Goal: Task Accomplishment & Management: Use online tool/utility

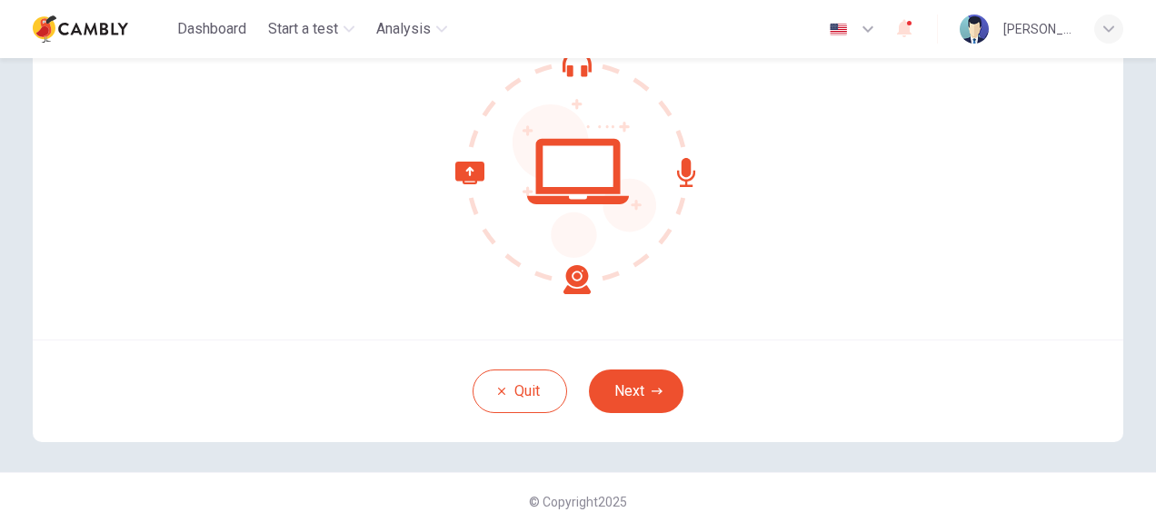
scroll to position [194, 0]
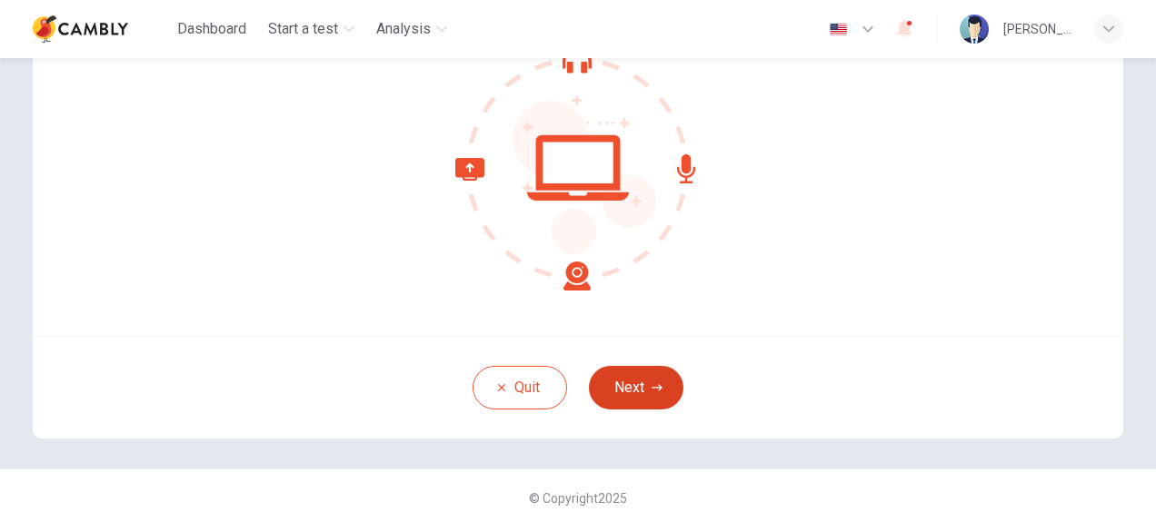
click at [630, 392] on button "Next" at bounding box center [636, 388] width 94 height 44
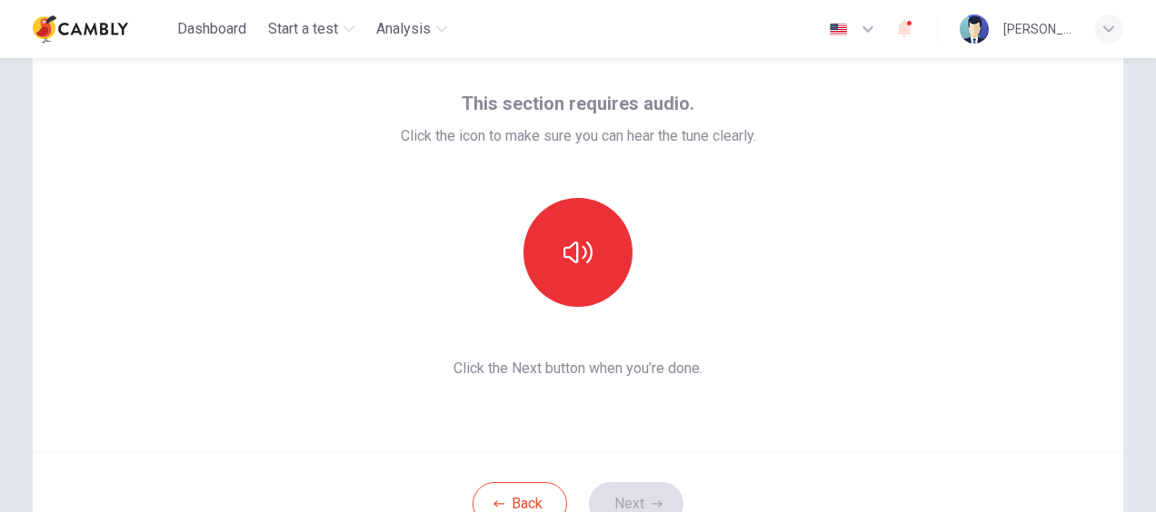
scroll to position [0, 0]
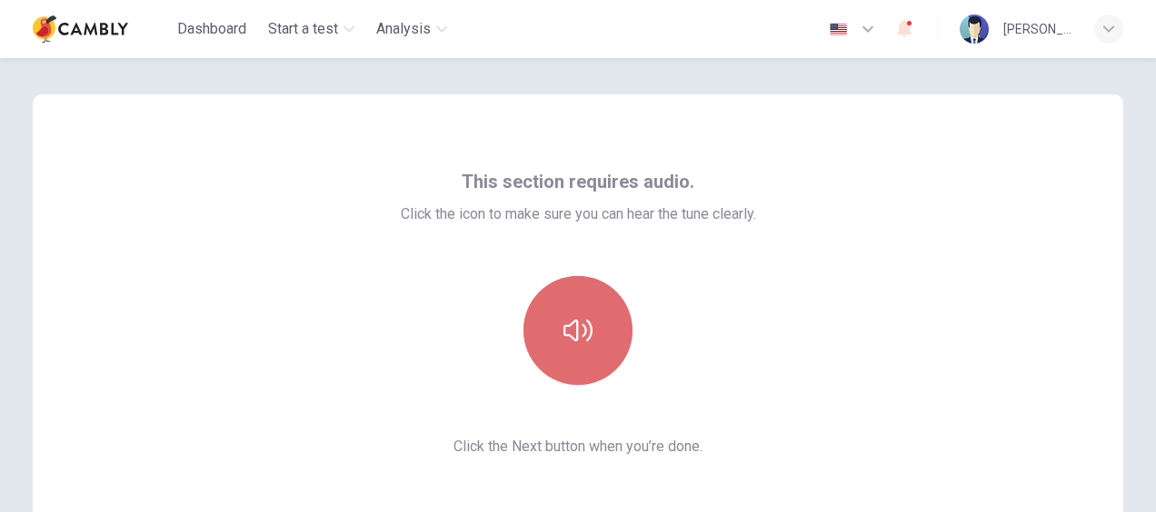
click at [563, 327] on icon "button" at bounding box center [577, 330] width 29 height 29
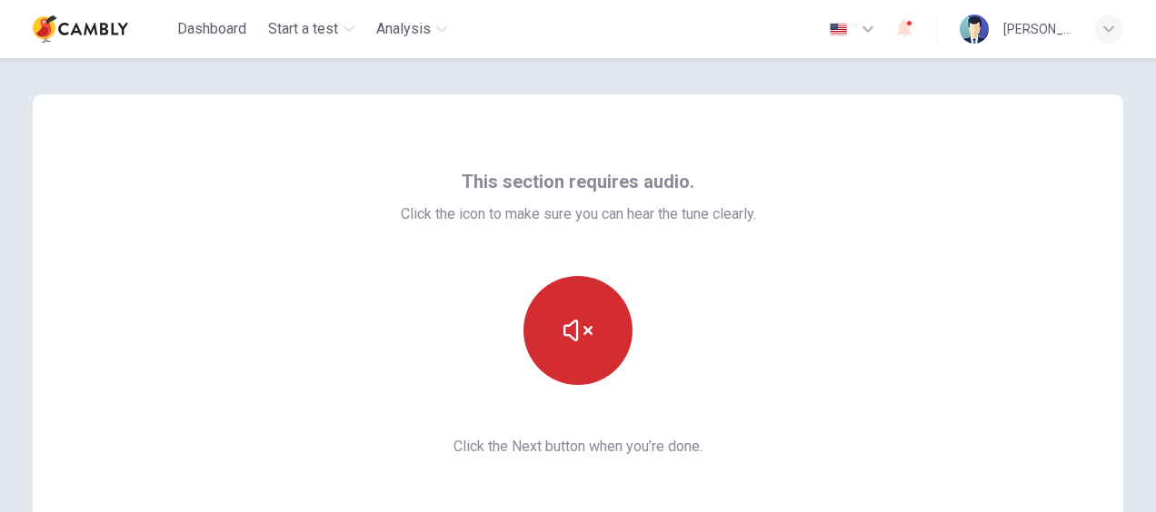
click at [563, 327] on icon "button" at bounding box center [577, 330] width 29 height 29
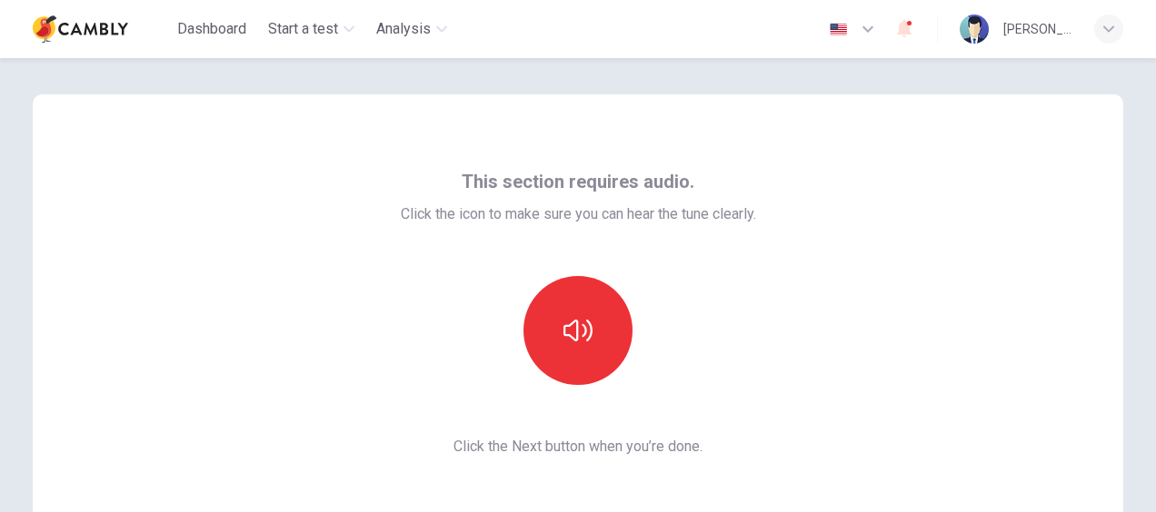
drag, startPoint x: 558, startPoint y: 327, endPoint x: 807, endPoint y: 222, distance: 270.3
click at [807, 222] on div "This section requires audio. Click the icon to make sure you can hear the tune …" at bounding box center [578, 312] width 1090 height 436
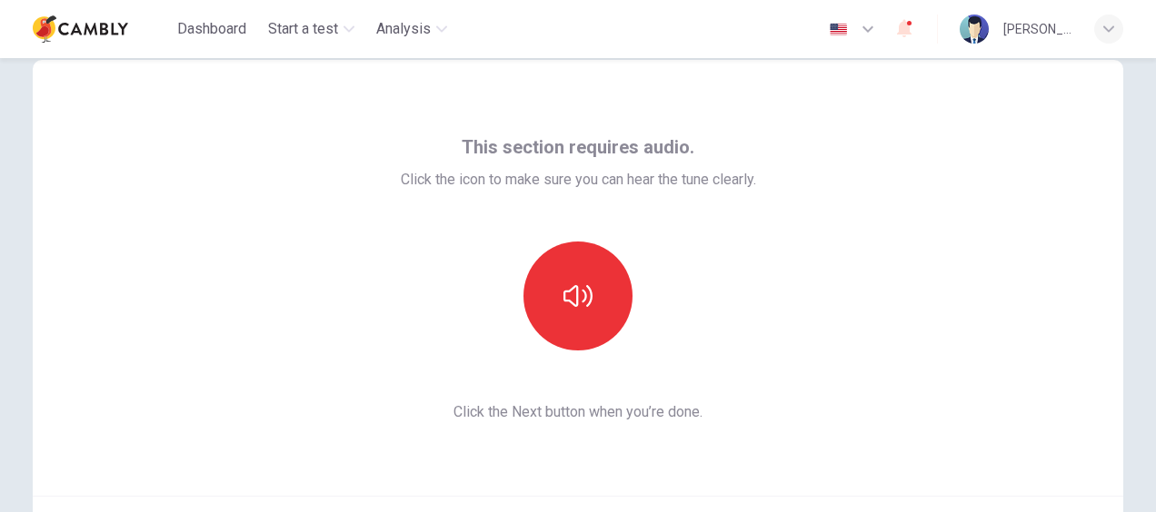
scroll to position [68, 0]
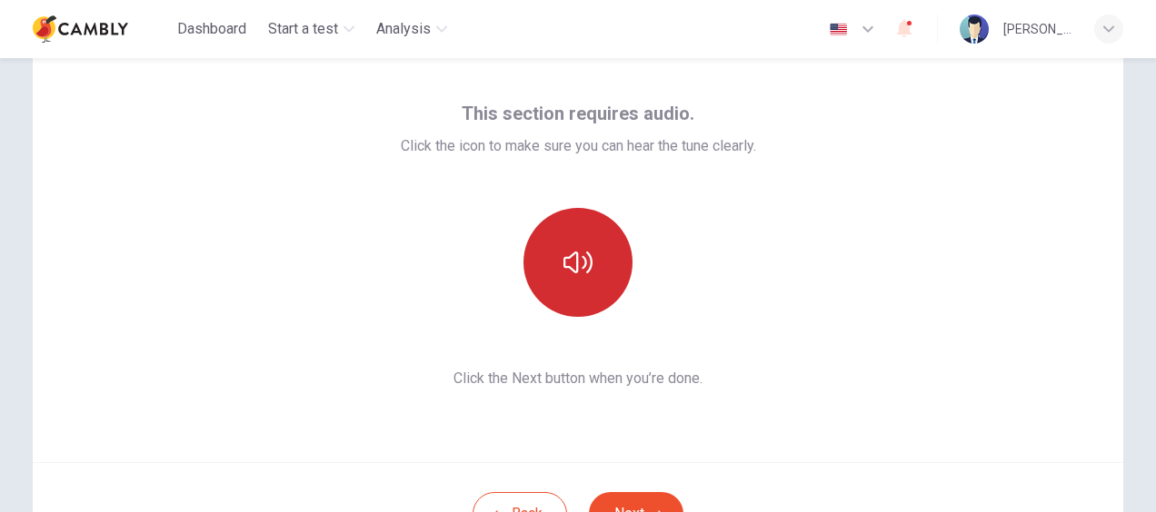
click at [589, 262] on button "button" at bounding box center [577, 262] width 109 height 109
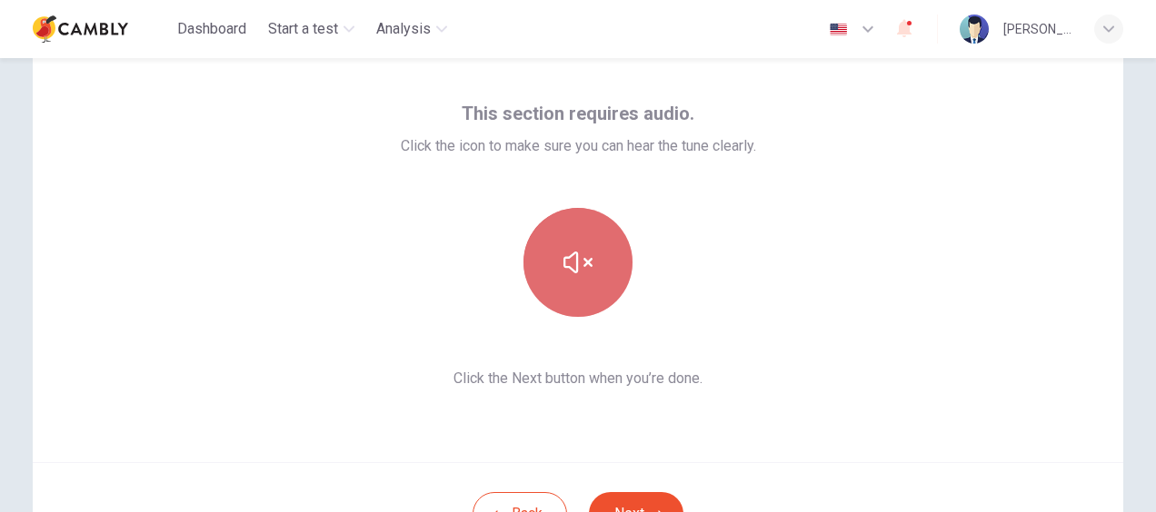
click at [581, 281] on button "button" at bounding box center [577, 262] width 109 height 109
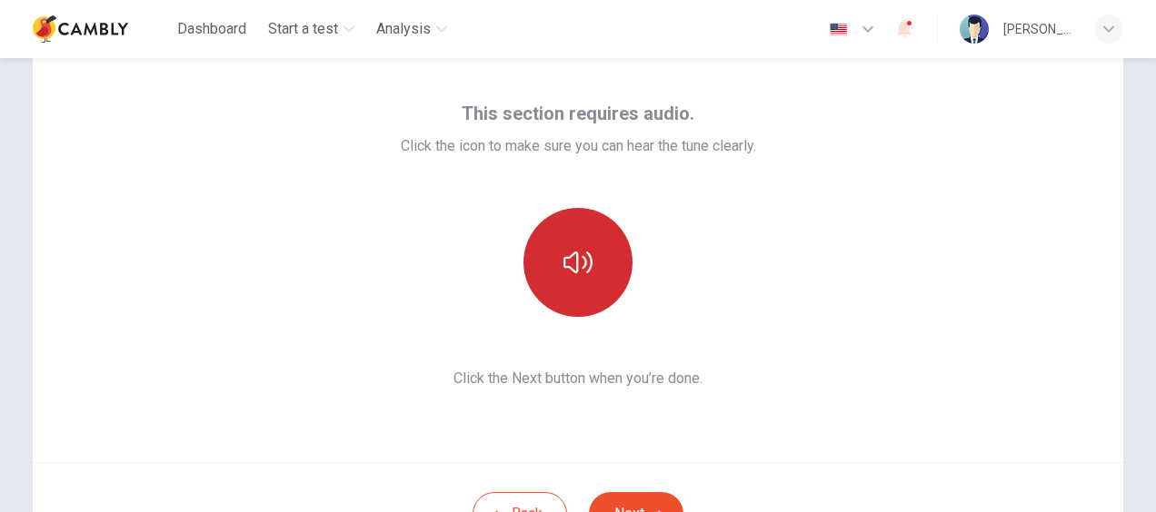
scroll to position [209, 0]
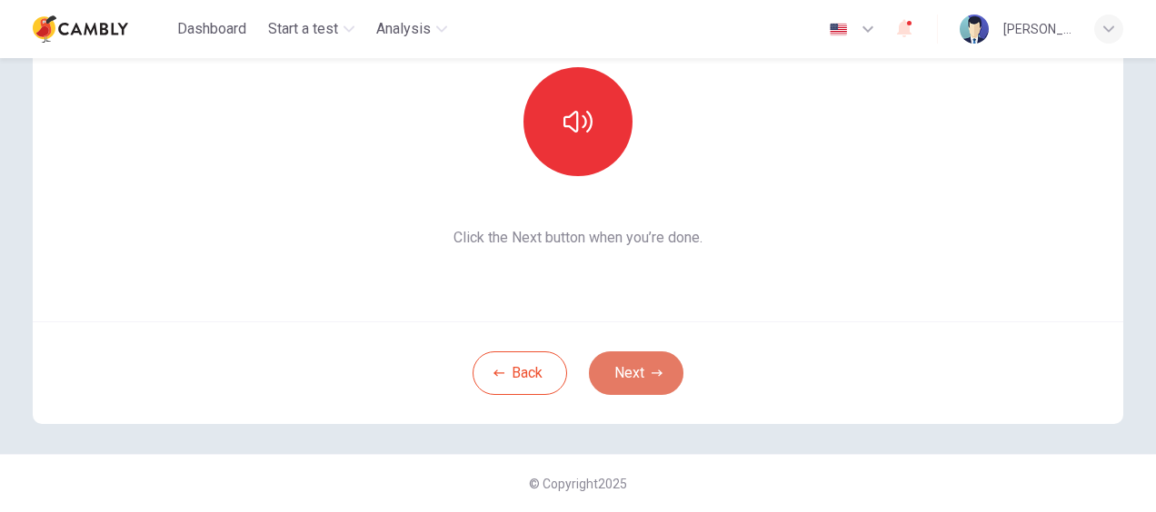
click at [633, 382] on button "Next" at bounding box center [636, 374] width 94 height 44
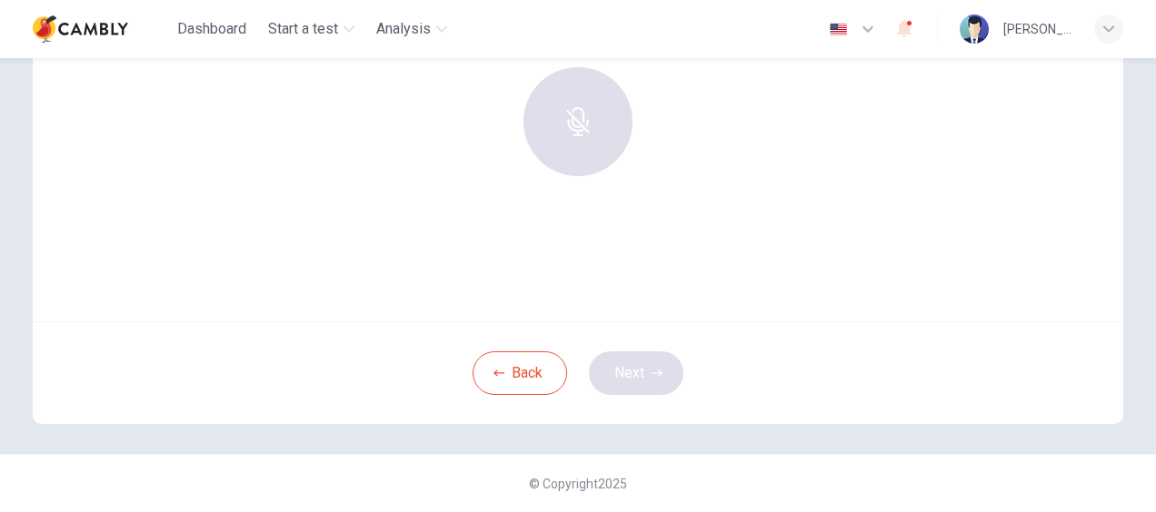
scroll to position [0, 0]
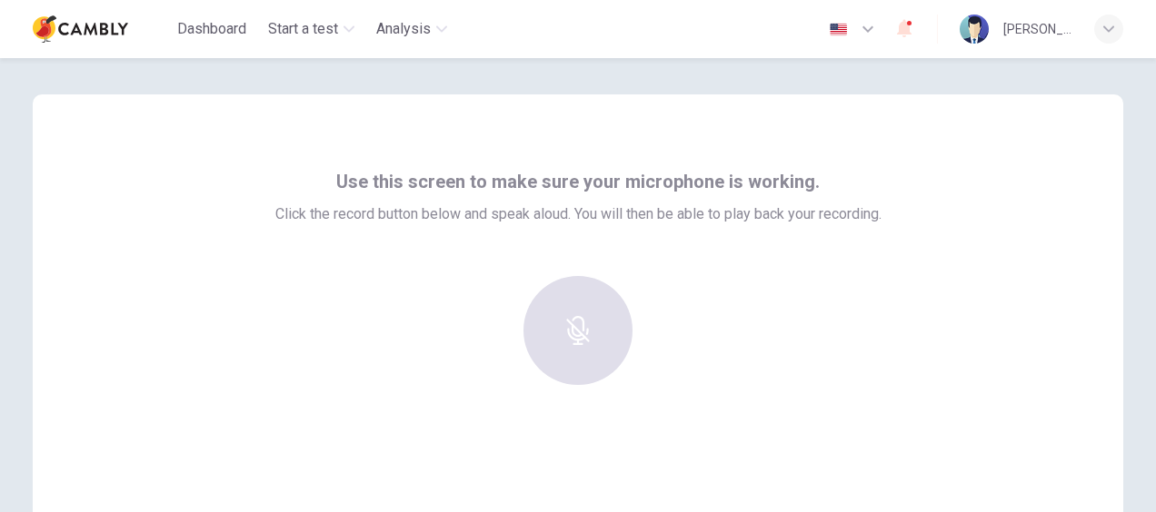
click at [577, 312] on div at bounding box center [578, 330] width 196 height 109
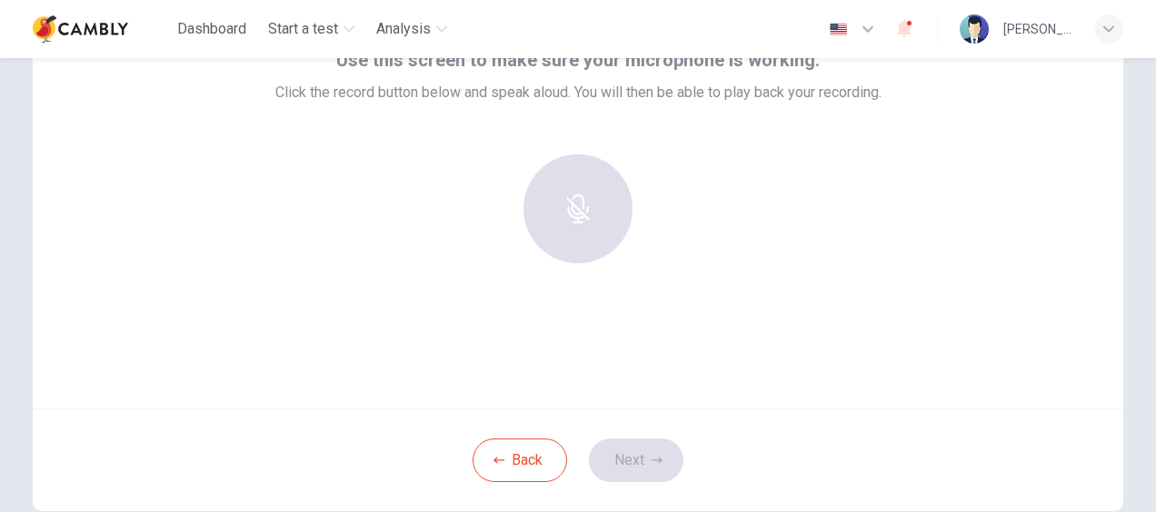
scroll to position [124, 0]
click at [590, 184] on div at bounding box center [578, 206] width 196 height 109
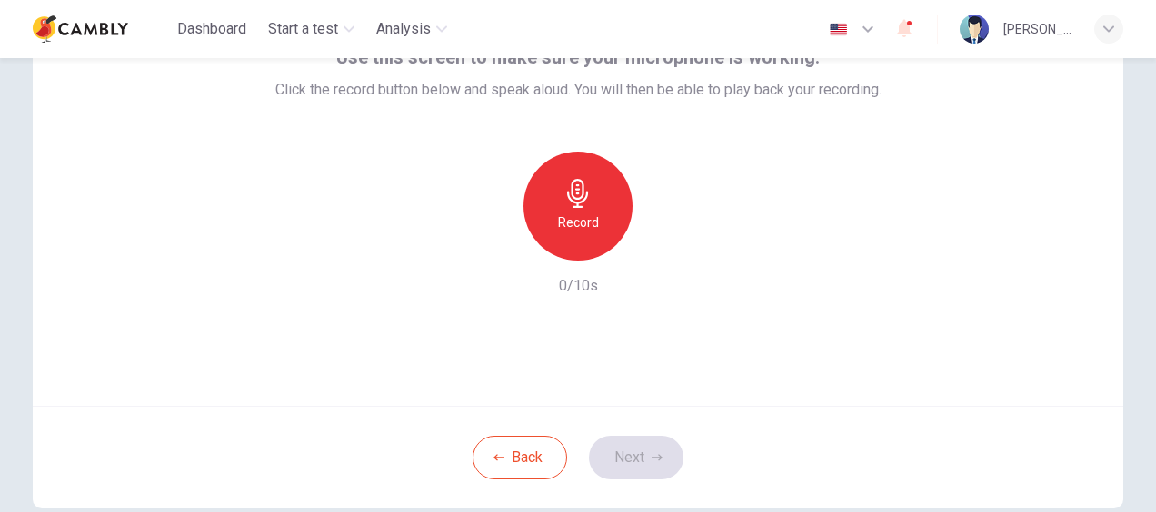
click at [572, 220] on h6 "Record" at bounding box center [578, 223] width 41 height 22
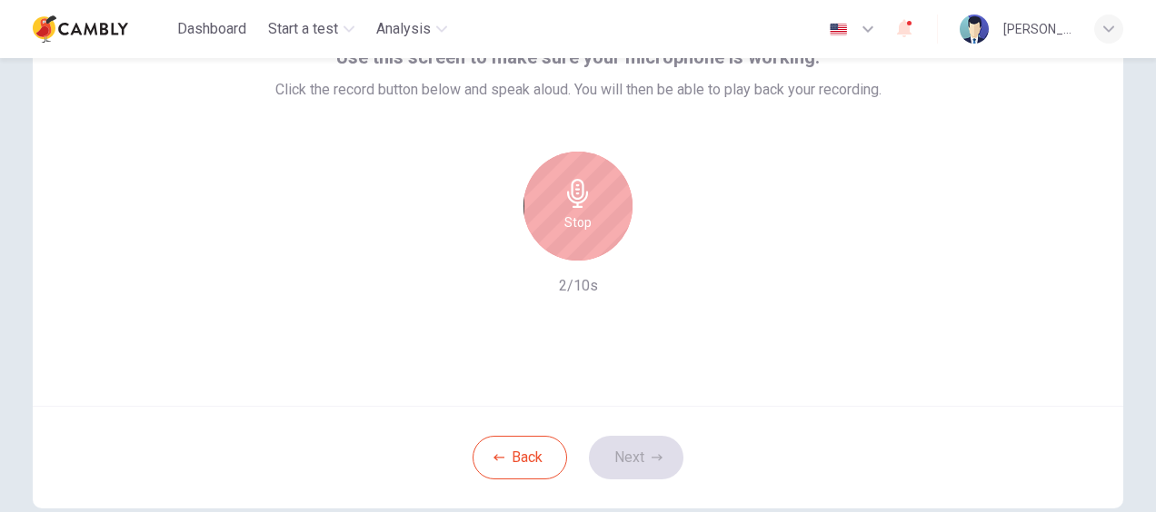
click at [572, 220] on h6 "Stop" at bounding box center [577, 223] width 27 height 22
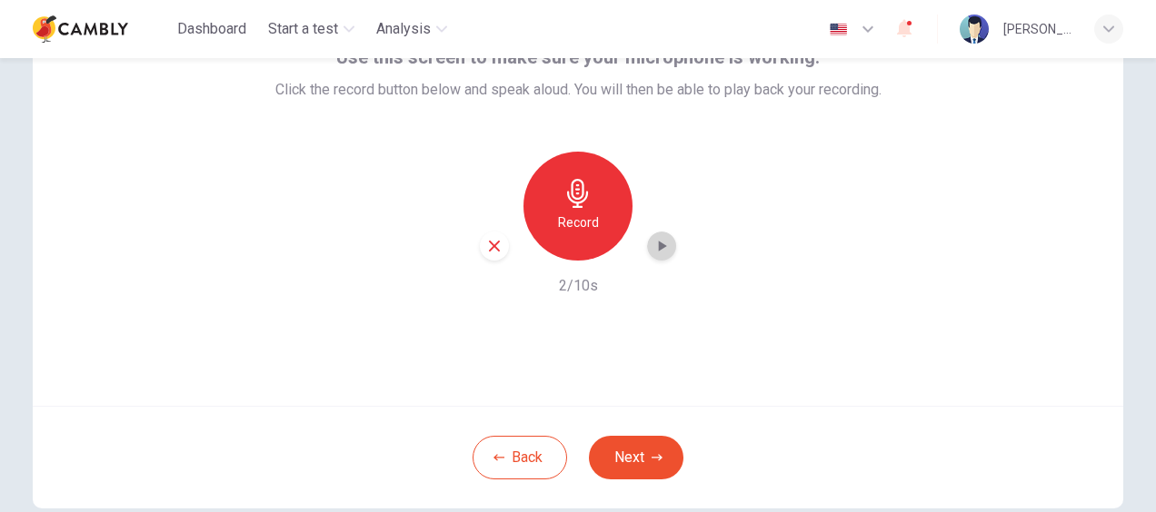
click at [664, 241] on icon "button" at bounding box center [661, 246] width 18 height 18
click at [647, 447] on button "Next" at bounding box center [636, 458] width 94 height 44
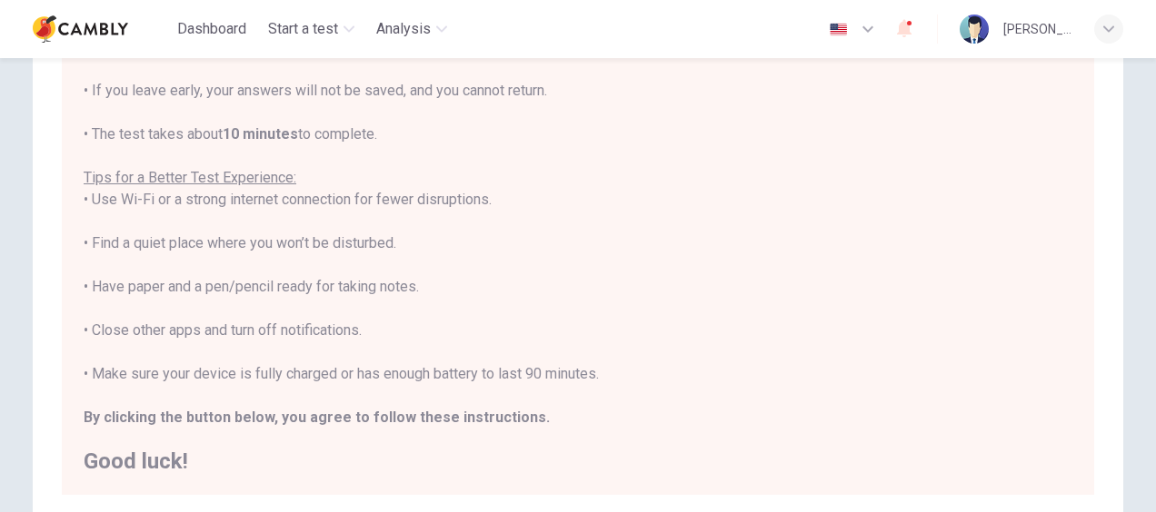
scroll to position [232, 0]
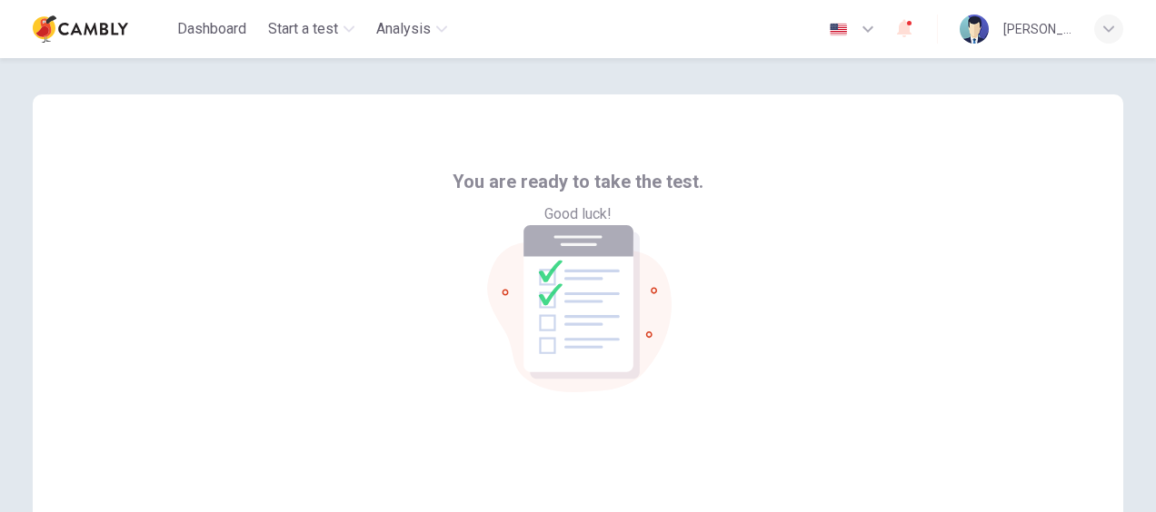
scroll to position [209, 0]
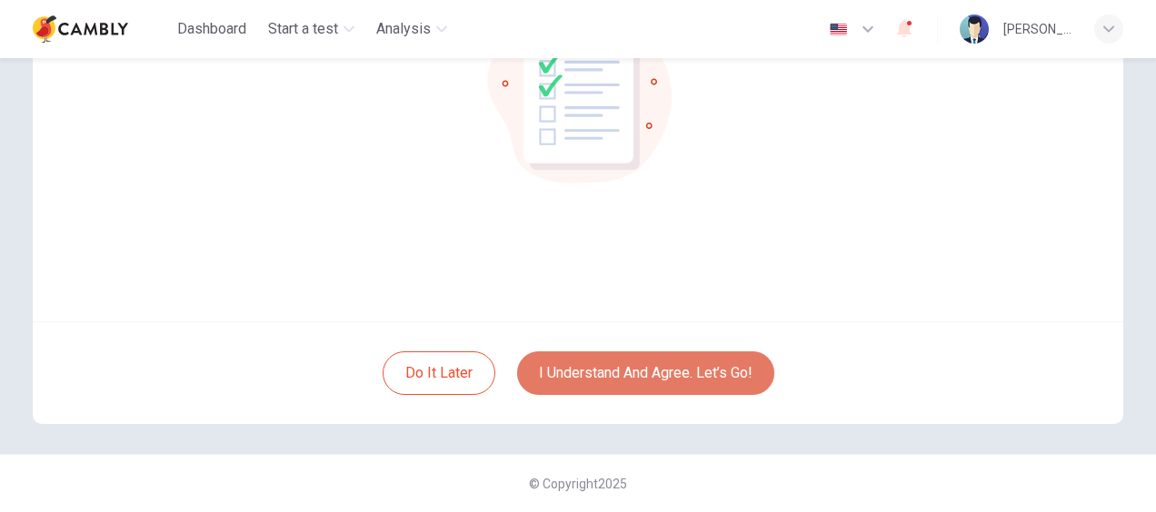
click at [668, 381] on button "I understand and agree. Let’s go!" at bounding box center [645, 374] width 257 height 44
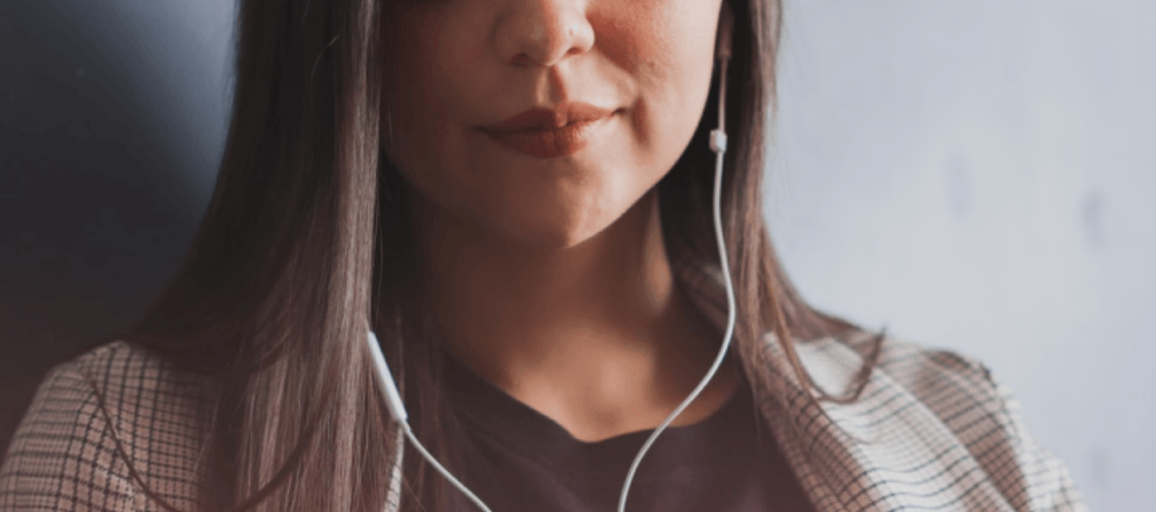
scroll to position [431, 0]
click at [52, 207] on button "Continue" at bounding box center [26, 241] width 52 height 68
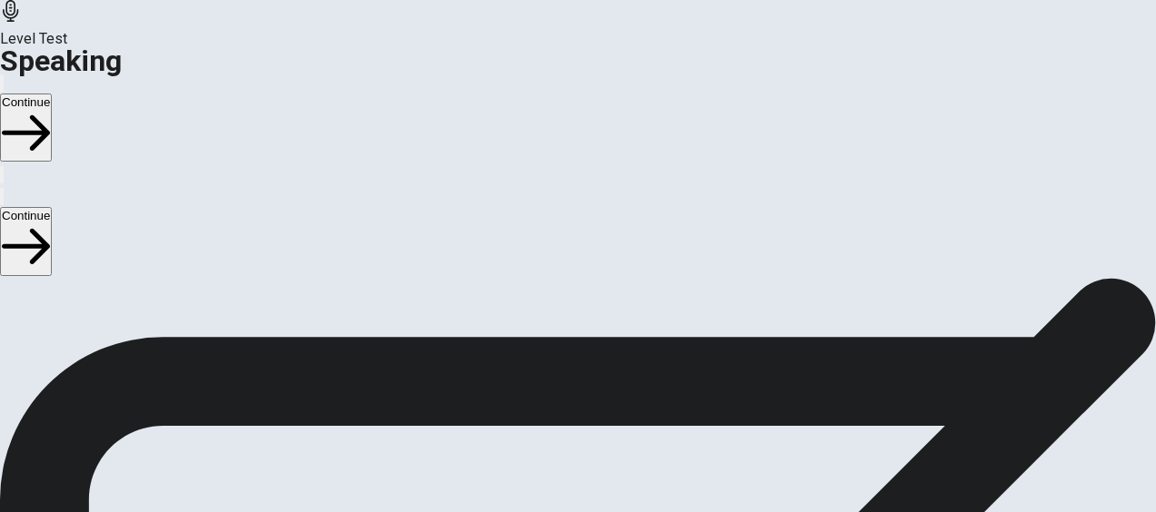
scroll to position [556, 0]
click at [556, 213] on icon "Play Audio" at bounding box center [556, 213] width 0 height 0
click at [551, 218] on button "Record Again" at bounding box center [553, 209] width 4 height 17
click at [587, 328] on div "Stop Recording" at bounding box center [578, 212] width 64 height 231
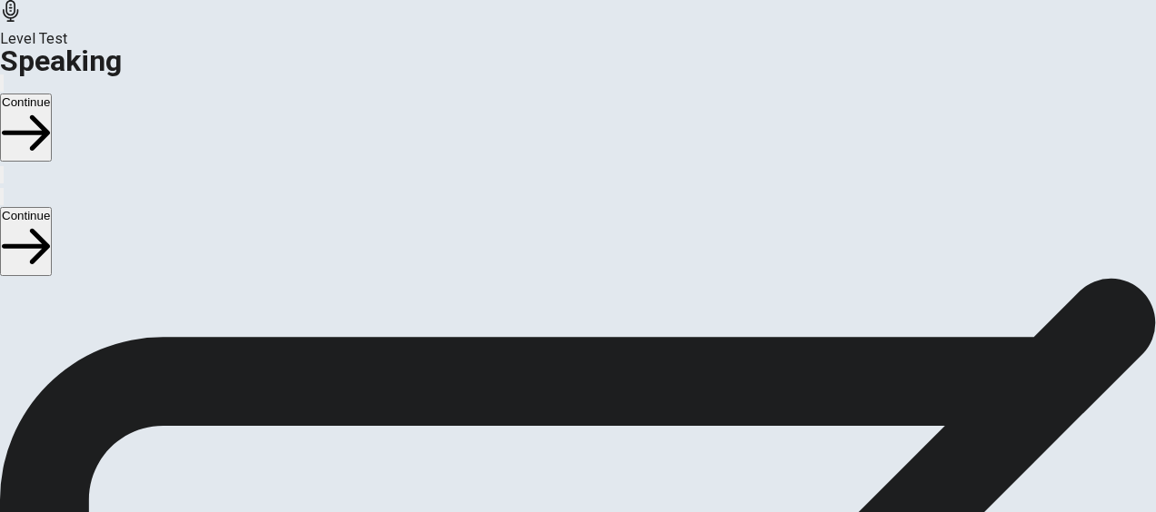
click at [580, 198] on div at bounding box center [578, 167] width 55 height 61
click at [558, 218] on button "Play Audio" at bounding box center [556, 209] width 4 height 17
click at [551, 218] on button "Record Again" at bounding box center [553, 209] width 4 height 17
click at [601, 242] on div "Stop Recording" at bounding box center [578, 126] width 64 height 231
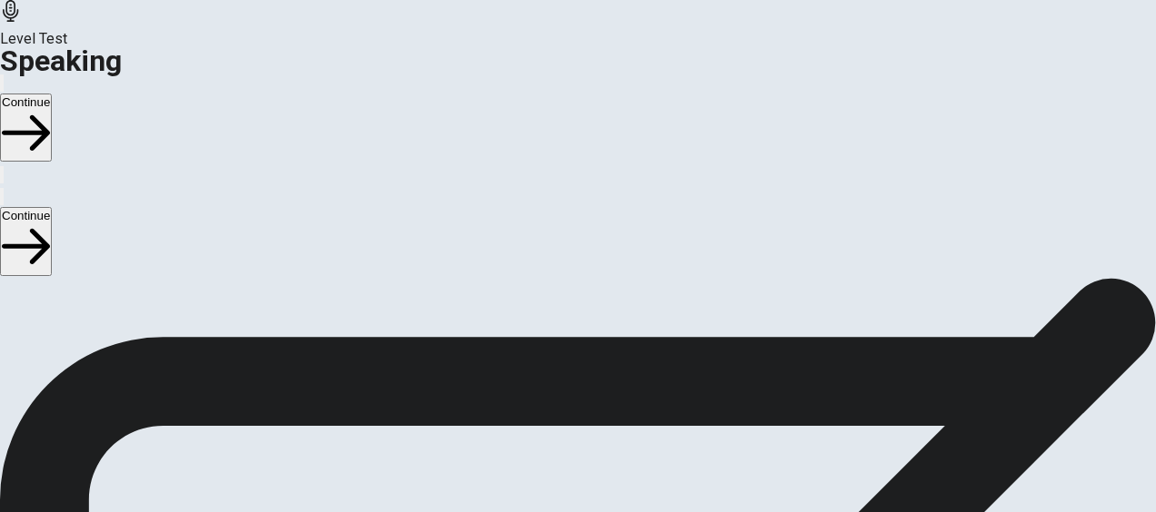
scroll to position [552, 0]
click at [575, 235] on icon "Play Audio" at bounding box center [566, 224] width 17 height 22
click at [50, 223] on icon "button" at bounding box center [26, 247] width 48 height 48
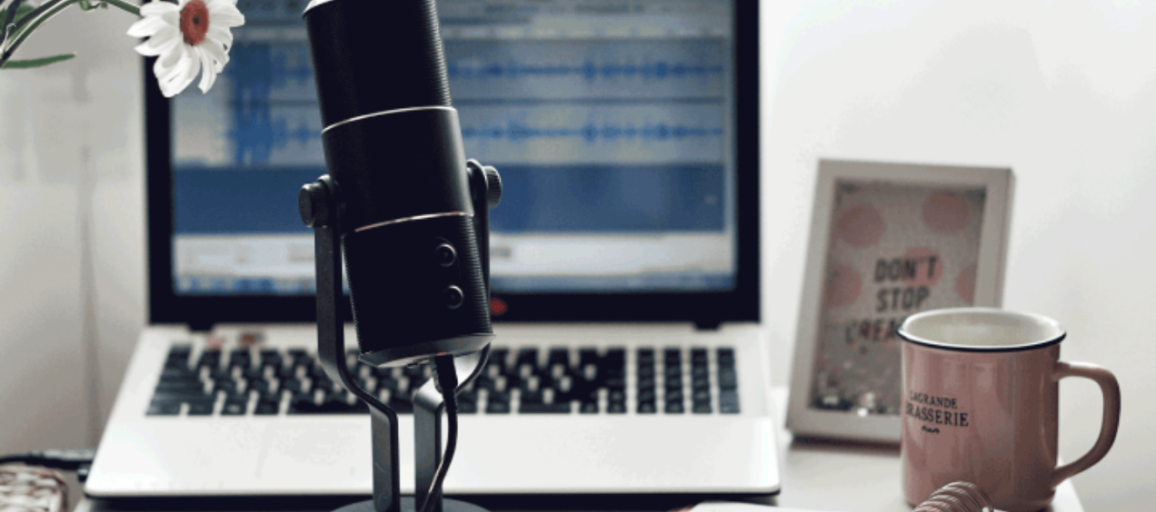
scroll to position [111, 0]
click at [50, 229] on icon "button" at bounding box center [26, 247] width 48 height 36
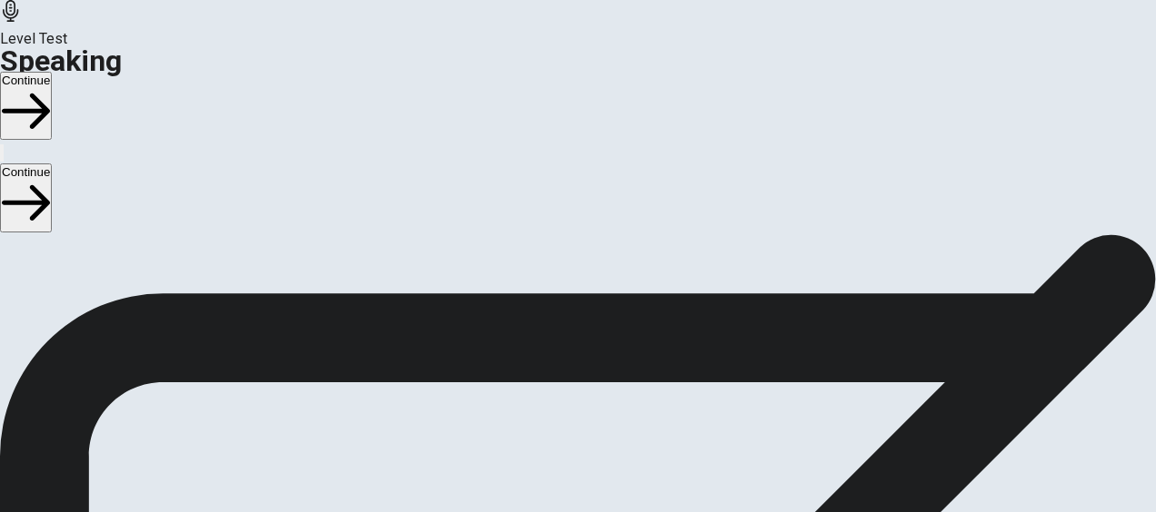
scroll to position [258, 0]
click at [52, 164] on button "Continue" at bounding box center [26, 198] width 52 height 68
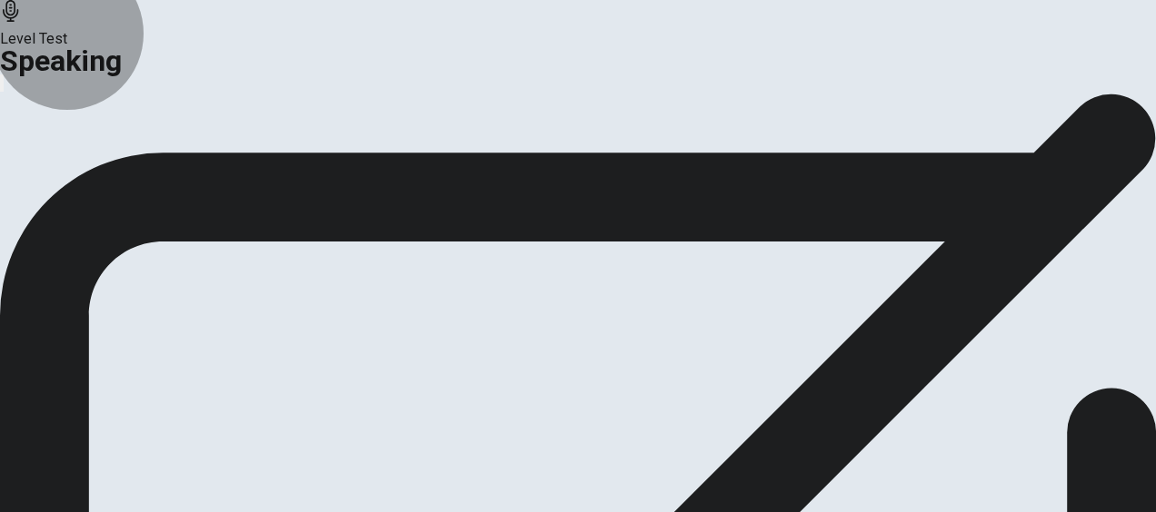
click at [144, 227] on button "Continue" at bounding box center [108, 215] width 74 height 25
